Goal: Navigation & Orientation: Find specific page/section

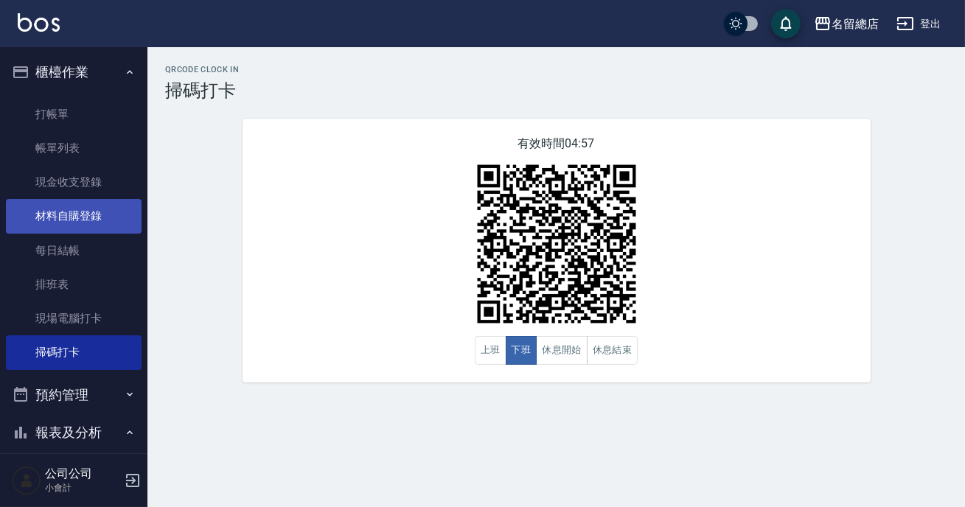
click at [108, 212] on link "材料自購登錄" at bounding box center [74, 216] width 136 height 34
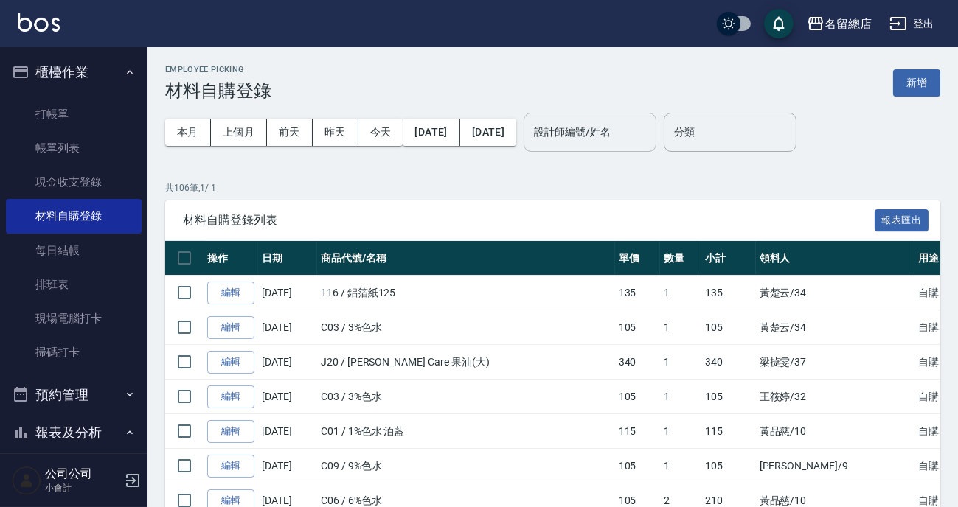
click at [645, 140] on input "設計師編號/姓名" at bounding box center [589, 132] width 119 height 26
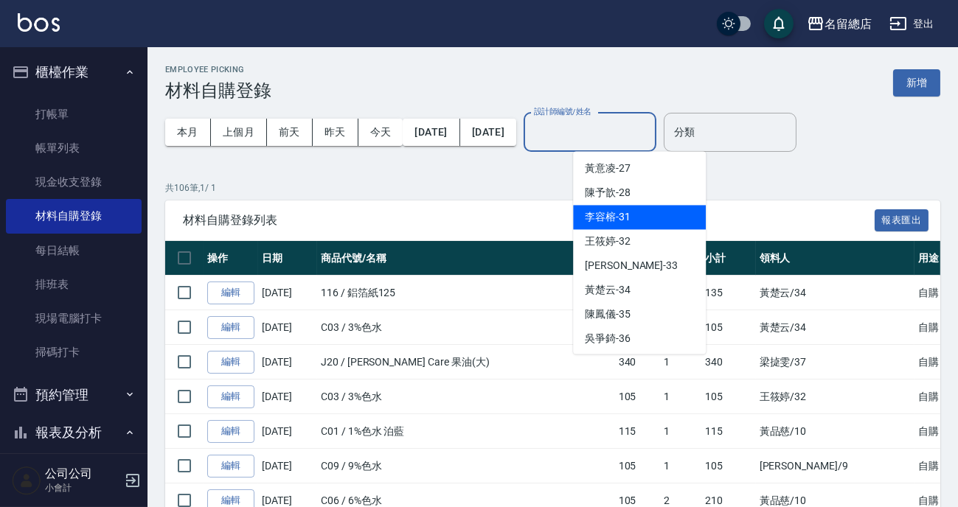
scroll to position [402, 0]
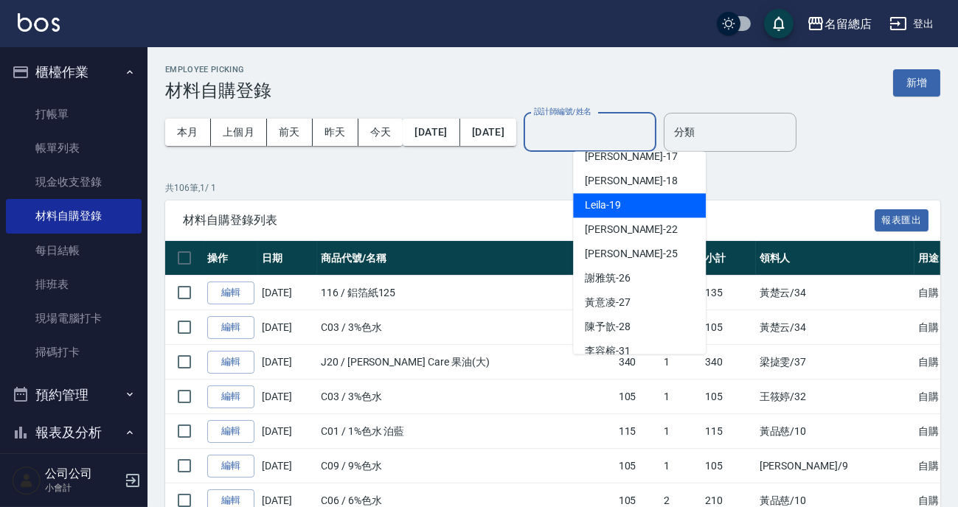
click at [581, 211] on div "Leila -19" at bounding box center [639, 205] width 133 height 24
type input "Leila-19"
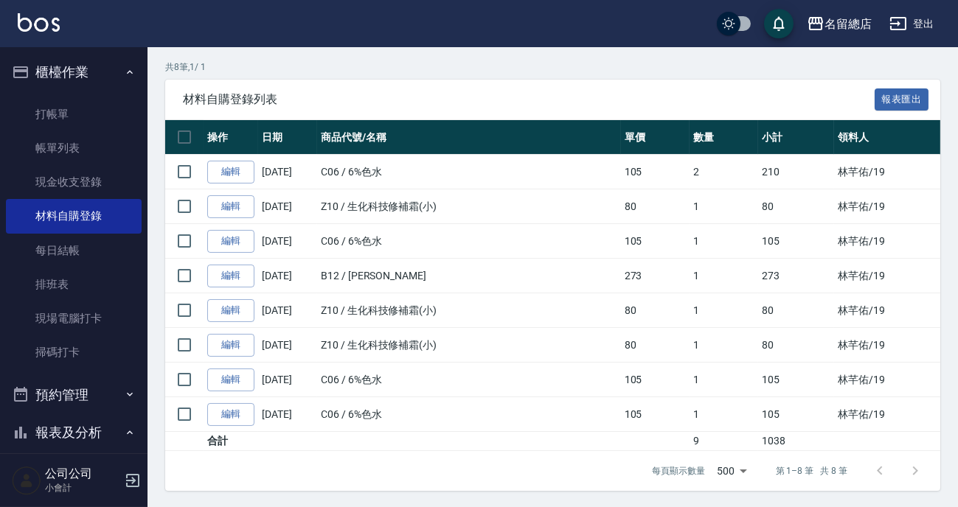
scroll to position [133, 0]
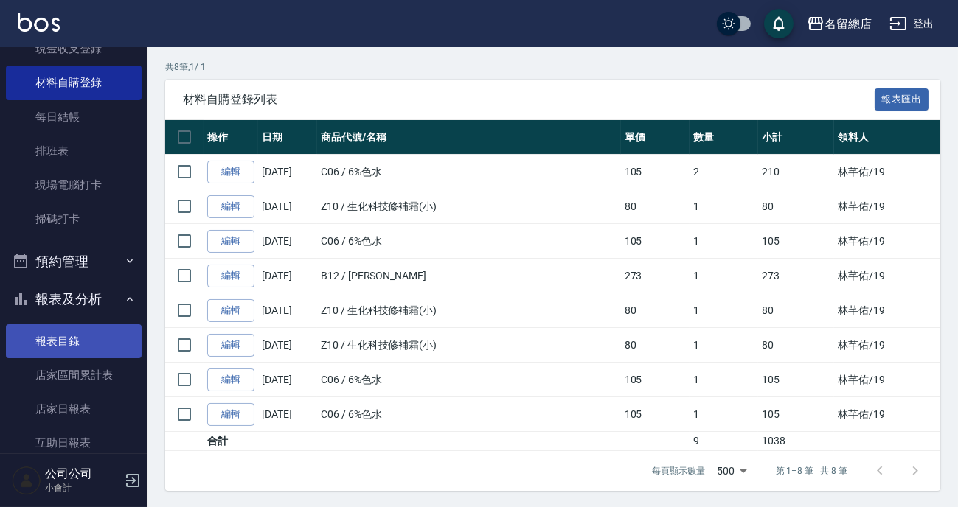
click at [62, 338] on link "報表目錄" at bounding box center [74, 341] width 136 height 34
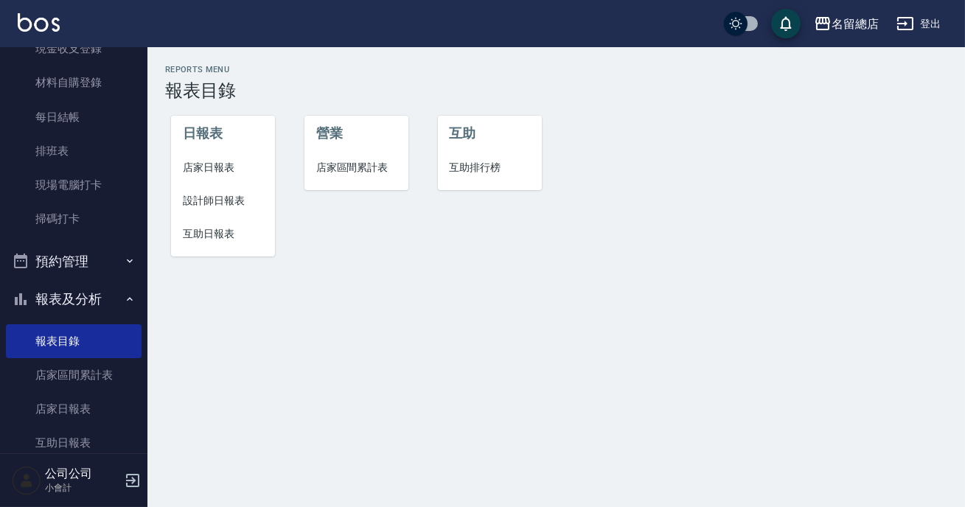
click at [197, 202] on span "設計師日報表" at bounding box center [223, 200] width 80 height 15
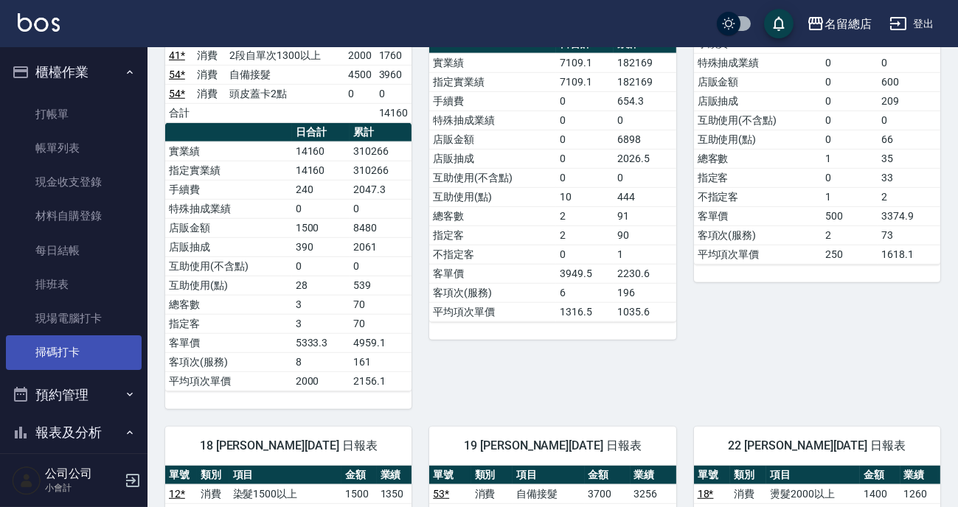
click at [80, 349] on link "掃碼打卡" at bounding box center [74, 352] width 136 height 34
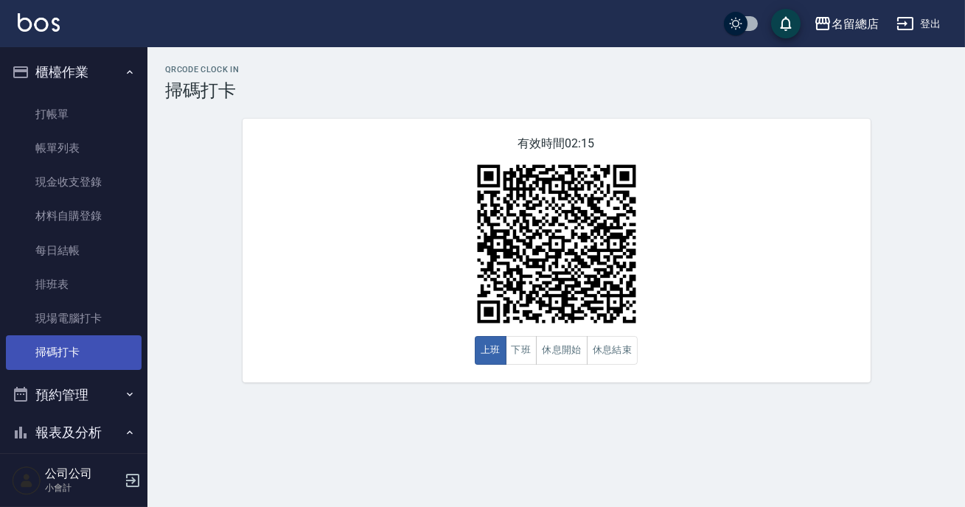
click at [75, 349] on link "掃碼打卡" at bounding box center [74, 352] width 136 height 34
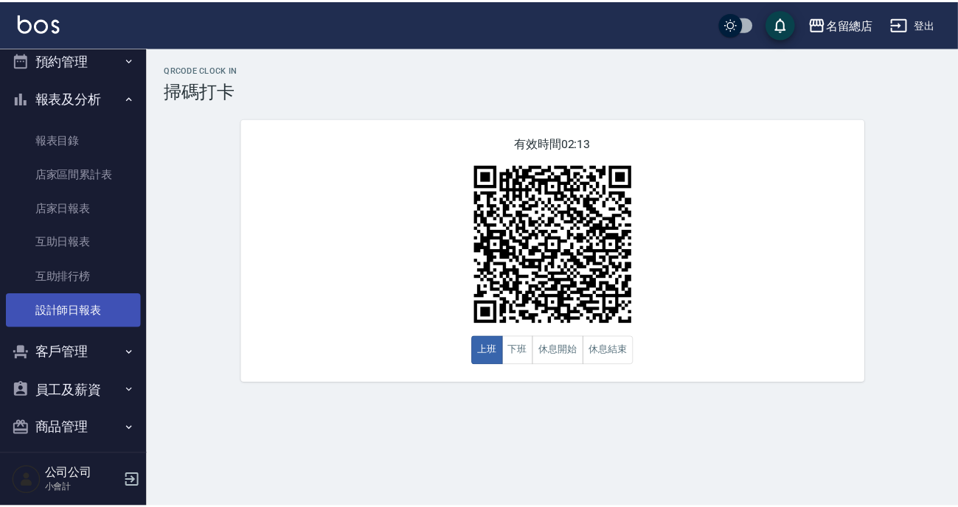
scroll to position [346, 0]
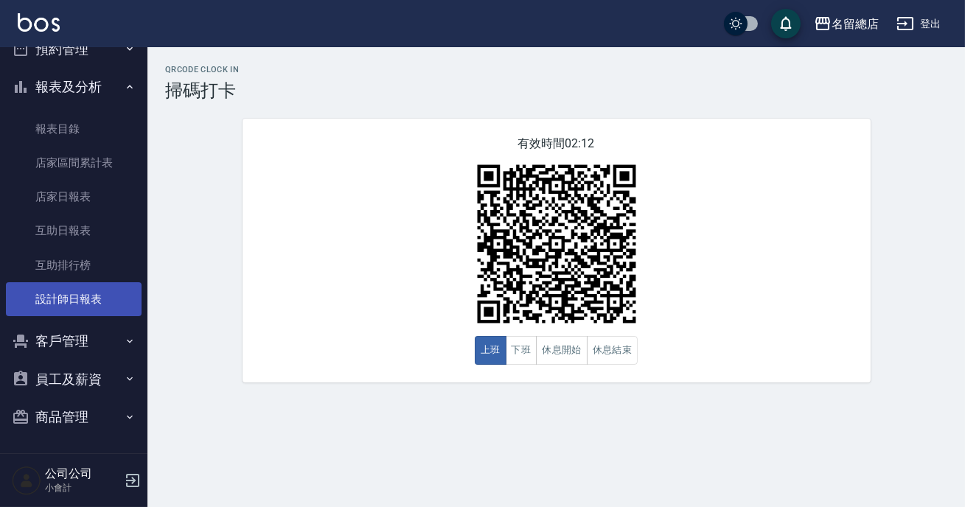
click at [77, 309] on link "設計師日報表" at bounding box center [74, 299] width 136 height 34
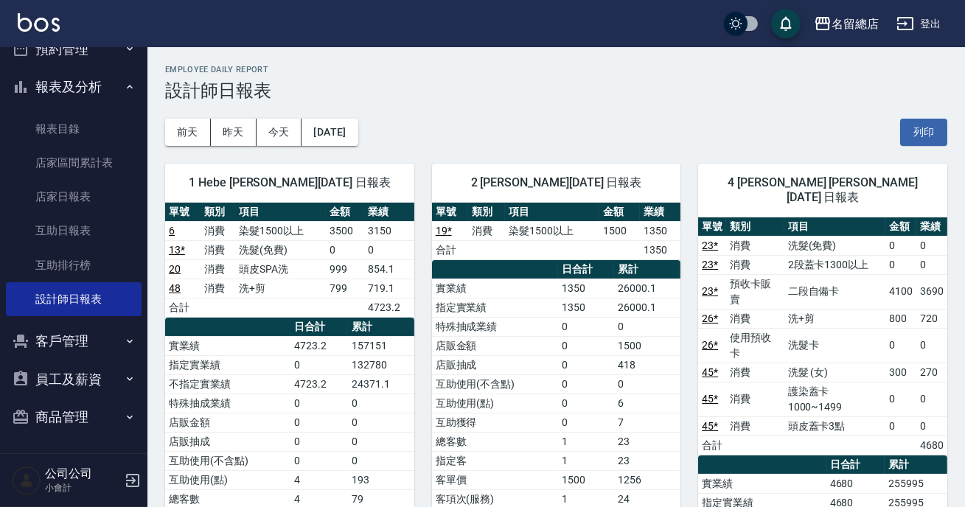
click at [514, 387] on td "互助使用(不含點)" at bounding box center [495, 383] width 127 height 19
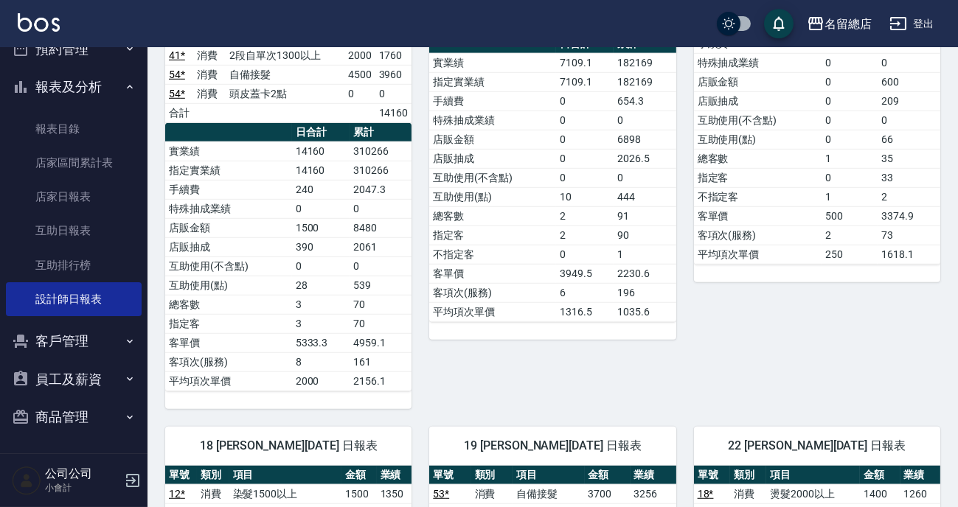
scroll to position [2144, 0]
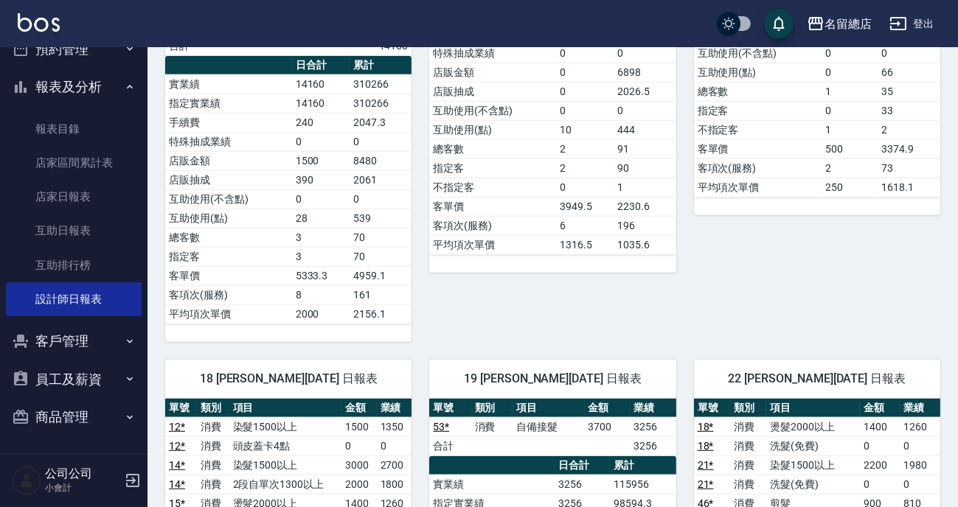
drag, startPoint x: 500, startPoint y: 428, endPoint x: 487, endPoint y: 421, distance: 15.2
click at [628, 417] on td "3700" at bounding box center [608, 426] width 46 height 19
click at [590, 436] on td "a dense table" at bounding box center [608, 445] width 46 height 19
click at [619, 436] on td "a dense table" at bounding box center [608, 445] width 46 height 19
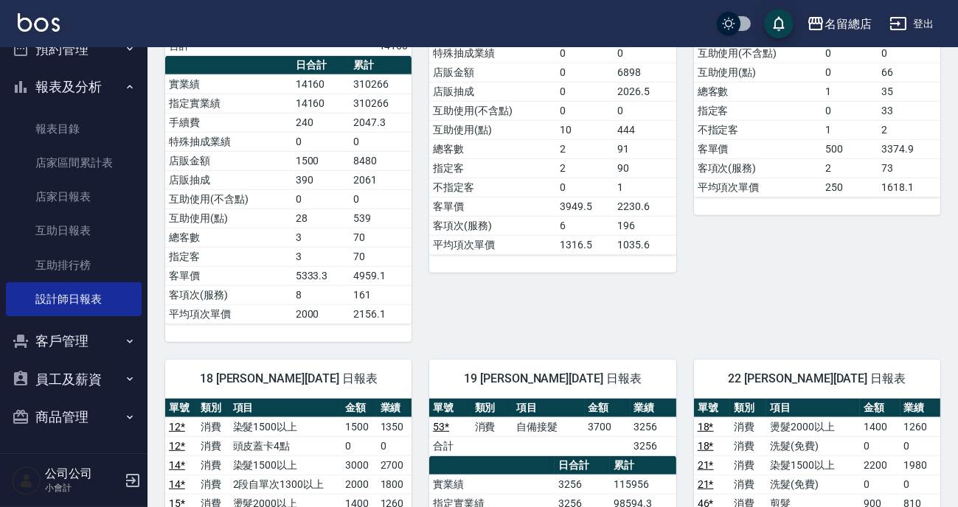
click at [619, 436] on td "a dense table" at bounding box center [608, 445] width 46 height 19
click at [540, 399] on th "項目" at bounding box center [548, 408] width 72 height 19
click at [539, 399] on th "項目" at bounding box center [548, 408] width 72 height 19
click at [597, 417] on td "3700" at bounding box center [608, 426] width 46 height 19
click at [642, 456] on th "累計" at bounding box center [643, 465] width 66 height 19
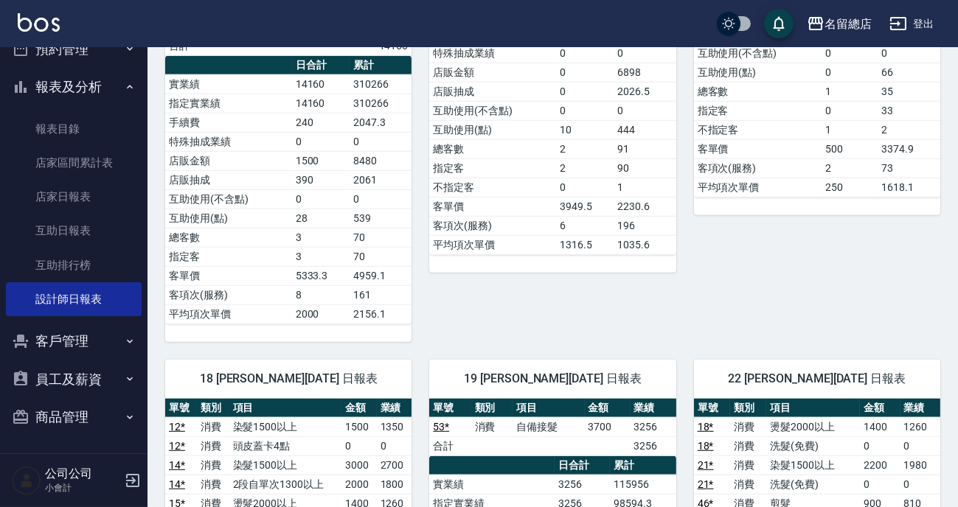
click at [653, 436] on td "3256" at bounding box center [653, 445] width 46 height 19
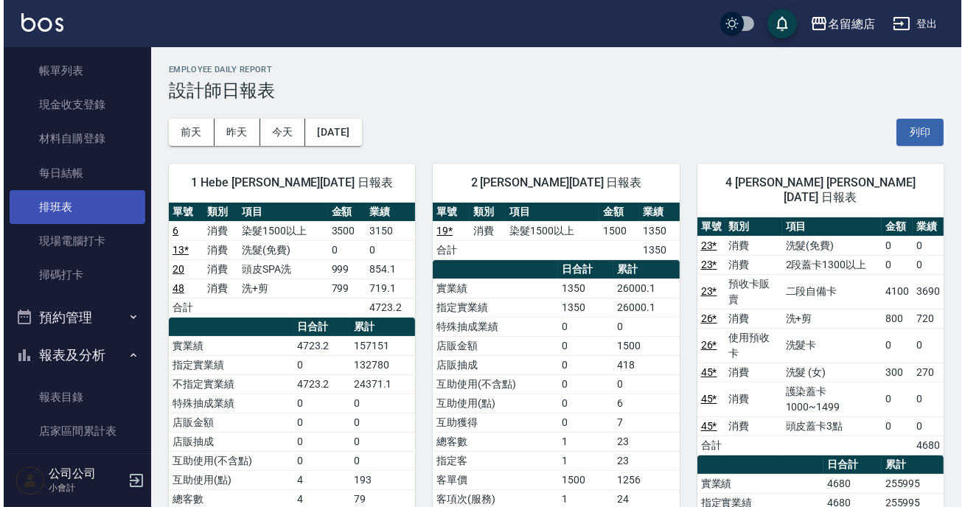
scroll to position [0, 0]
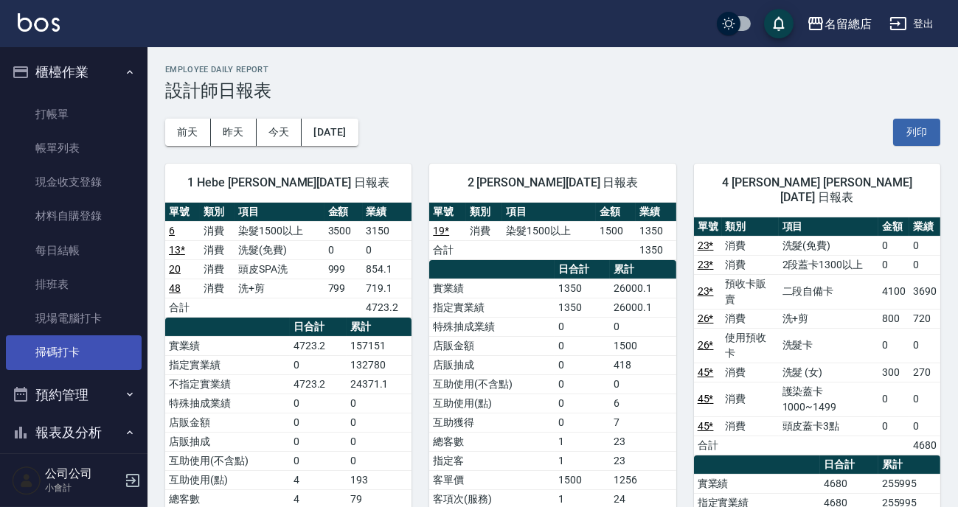
click at [63, 345] on link "掃碼打卡" at bounding box center [74, 352] width 136 height 34
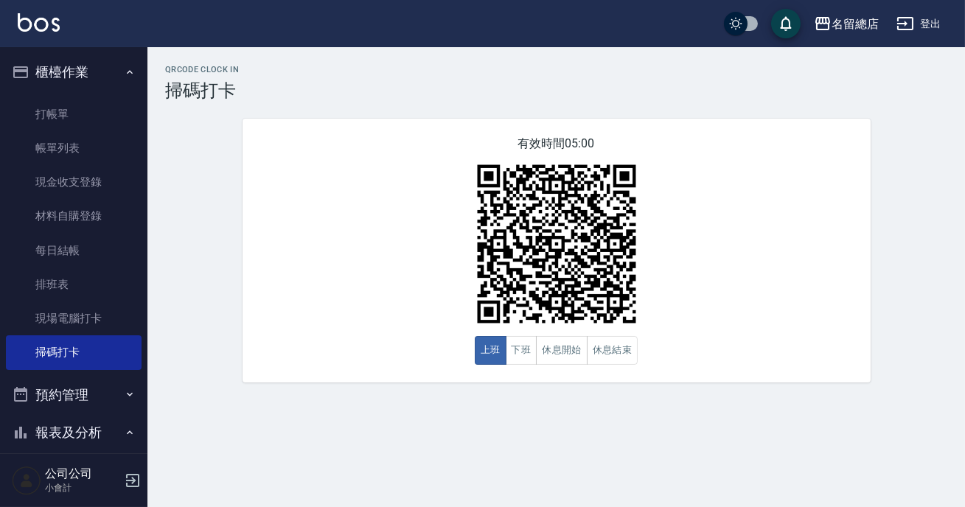
click at [349, 342] on div "有效時間 05:00 上班 下班 休息開始 休息結束" at bounding box center [557, 251] width 628 height 264
